Goal: Task Accomplishment & Management: Manage account settings

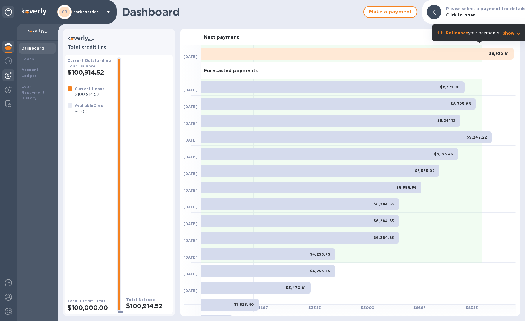
click at [5, 73] on img at bounding box center [8, 75] width 7 height 7
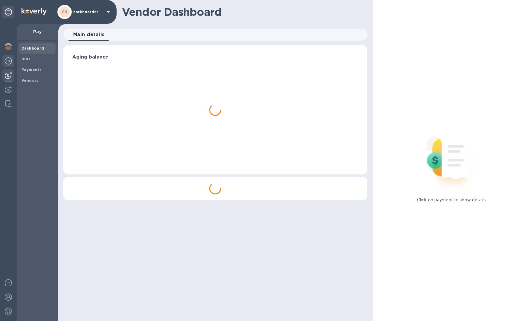
click at [6, 65] on div at bounding box center [8, 61] width 12 height 13
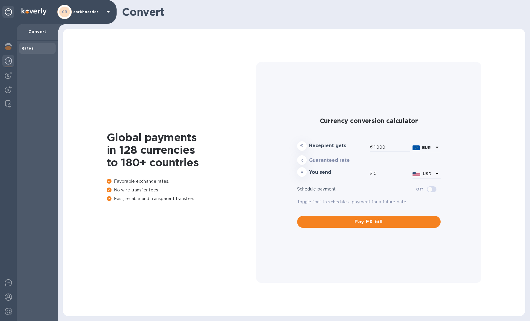
type input "1,185.28"
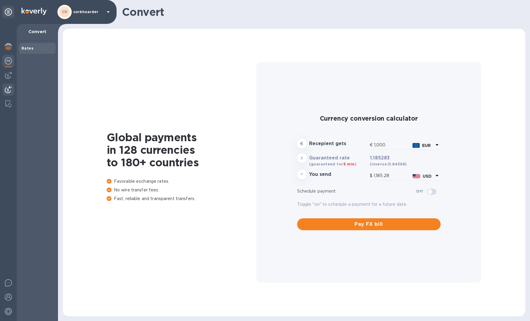
click at [7, 85] on div at bounding box center [8, 90] width 12 height 13
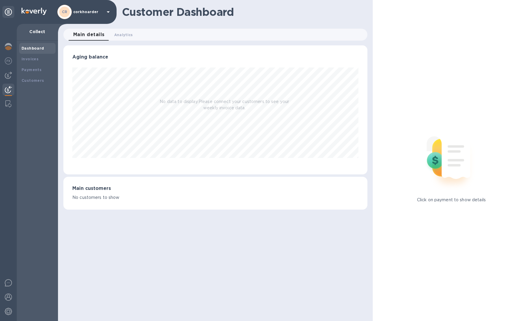
scroll to position [129, 304]
click at [7, 73] on img at bounding box center [8, 75] width 7 height 7
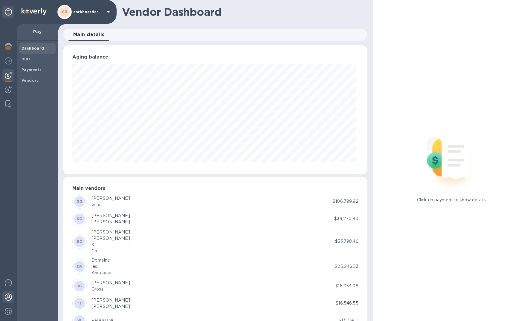
scroll to position [129, 301]
click at [10, 281] on img at bounding box center [8, 282] width 7 height 7
click at [8, 302] on div at bounding box center [8, 297] width 12 height 13
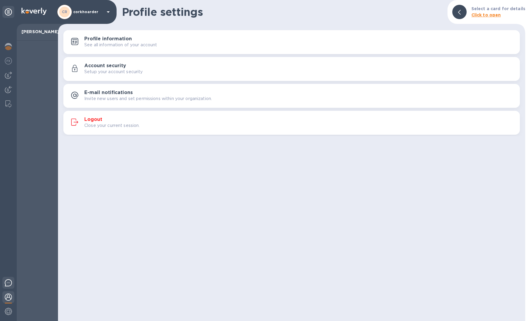
click at [5, 289] on div at bounding box center [8, 284] width 12 height 14
click at [4, 284] on div at bounding box center [8, 284] width 12 height 14
click at [10, 44] on img at bounding box center [8, 46] width 7 height 7
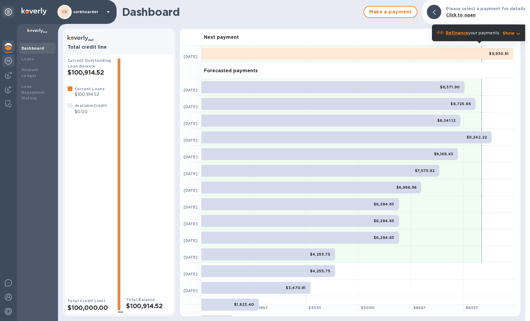
click at [4, 59] on div at bounding box center [8, 61] width 12 height 13
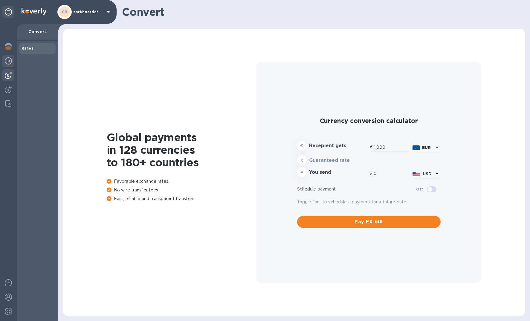
click at [8, 80] on div at bounding box center [8, 75] width 12 height 12
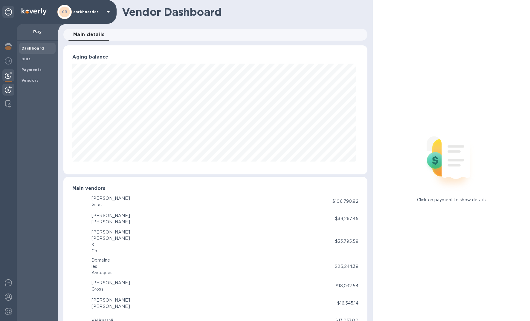
scroll to position [129, 301]
click at [8, 90] on img at bounding box center [8, 89] width 7 height 7
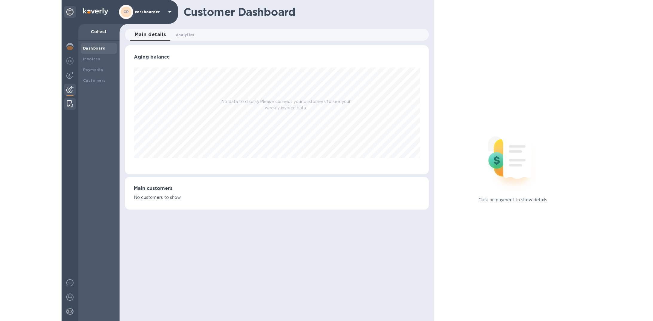
scroll to position [129, 304]
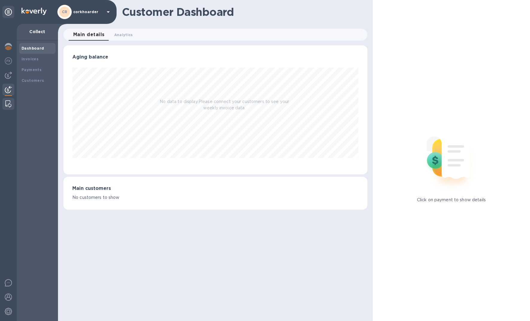
click at [6, 102] on img at bounding box center [8, 103] width 6 height 7
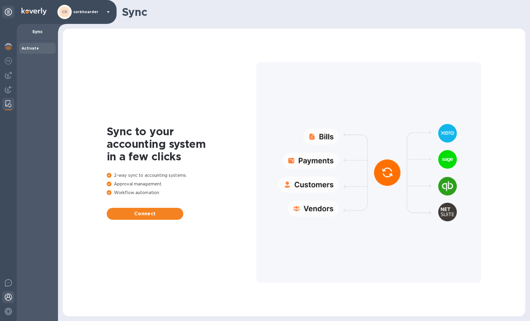
click at [8, 297] on img at bounding box center [8, 297] width 7 height 7
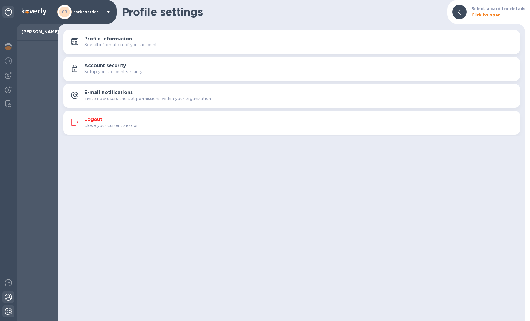
click at [6, 314] on img at bounding box center [8, 311] width 7 height 7
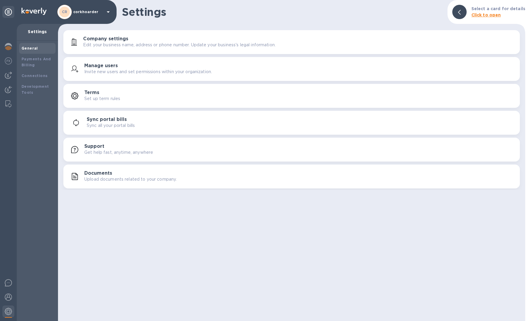
click at [162, 179] on p "Upload documents related to your company." at bounding box center [130, 179] width 92 height 6
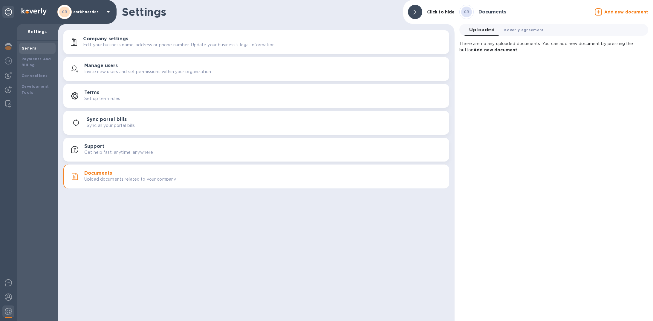
click at [529, 30] on span "Koverly agreement 0" at bounding box center [524, 30] width 40 height 6
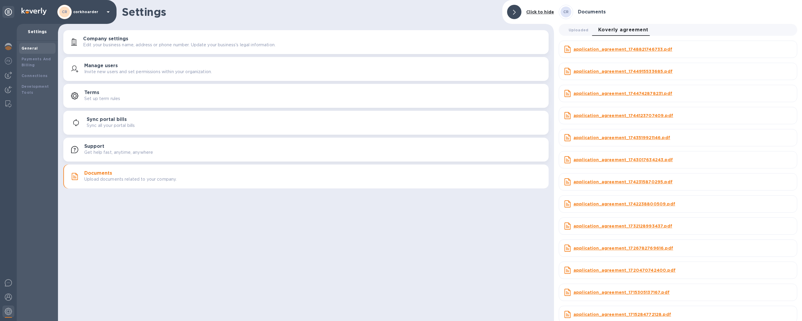
click at [529, 49] on u "application_agreement_1748821746733.pdf" at bounding box center [622, 49] width 99 height 5
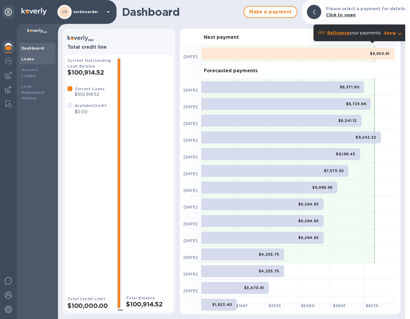
click at [23, 61] on div "Loans" at bounding box center [38, 59] width 32 height 6
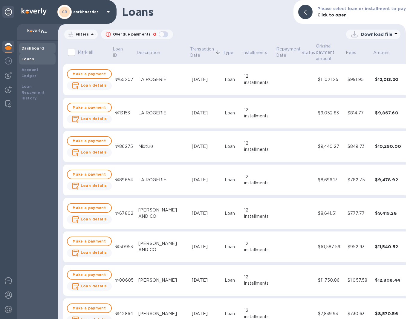
click at [51, 50] on div "Dashboard" at bounding box center [38, 48] width 32 height 6
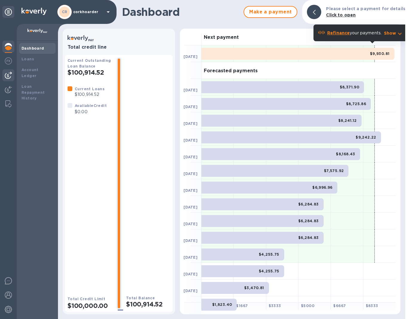
click at [7, 69] on div at bounding box center [8, 75] width 12 height 12
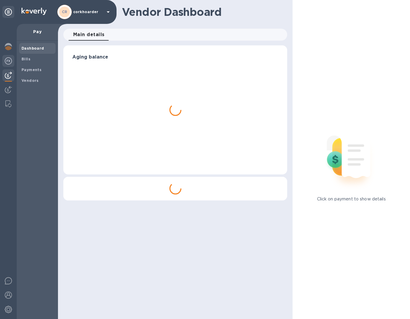
click at [7, 65] on div at bounding box center [8, 61] width 12 height 13
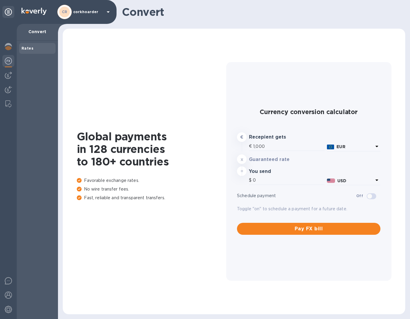
type input "1,185.69"
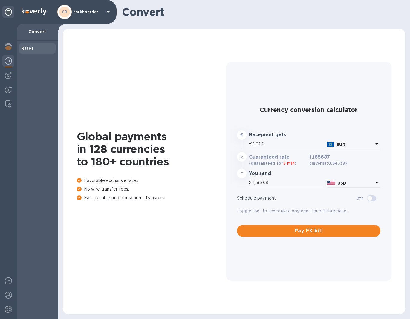
click at [6, 82] on div at bounding box center [8, 171] width 17 height 295
click at [8, 75] on img at bounding box center [8, 75] width 7 height 7
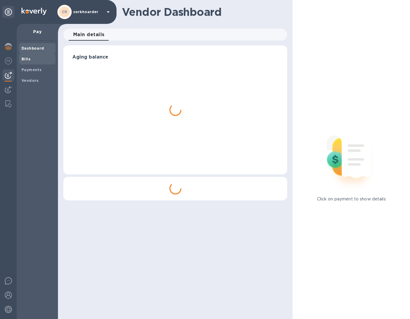
click at [27, 58] on b "Bills" at bounding box center [26, 59] width 9 height 4
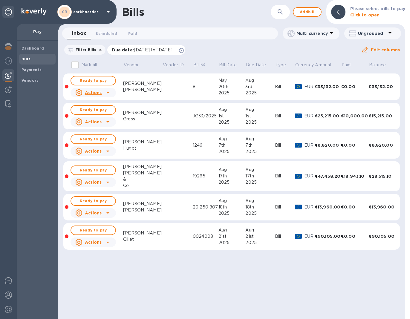
click at [184, 51] on icon at bounding box center [181, 50] width 5 height 5
